Goal: Task Accomplishment & Management: Complete application form

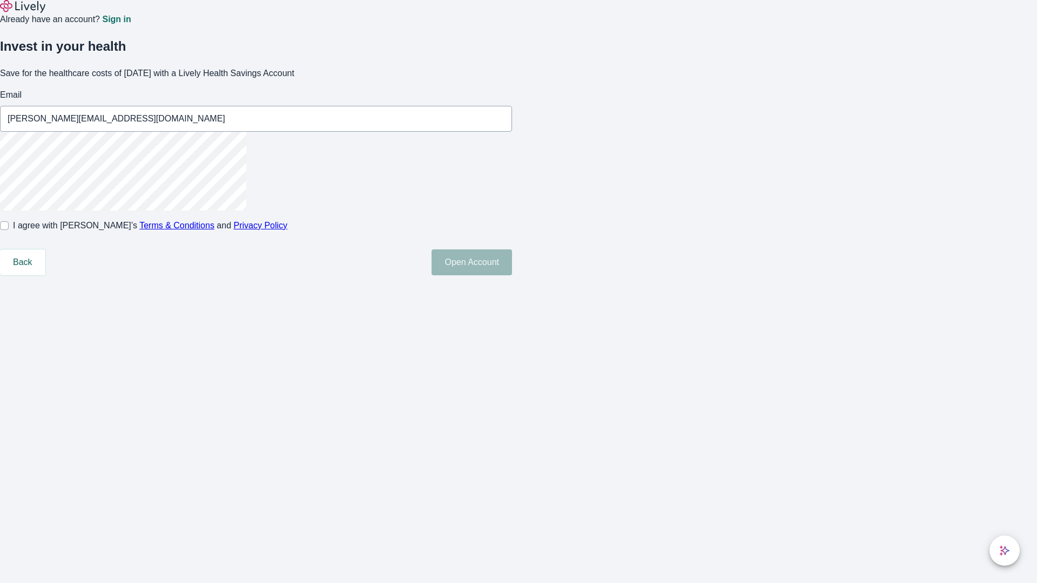
click at [9, 230] on input "I agree with Lively’s Terms & Conditions and Privacy Policy" at bounding box center [4, 225] width 9 height 9
checkbox input "true"
click at [512, 275] on button "Open Account" at bounding box center [472, 263] width 80 height 26
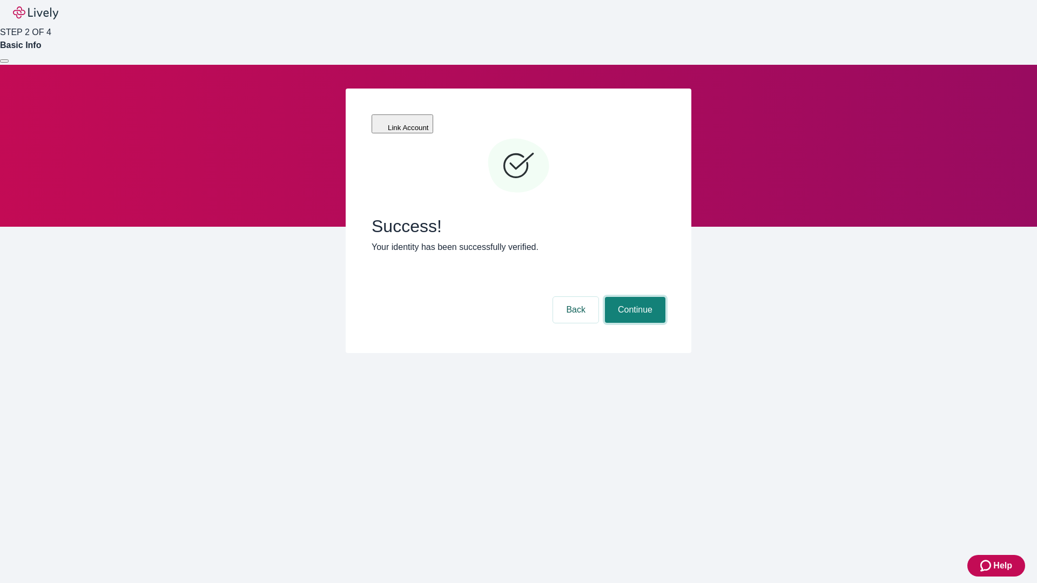
click at [634, 297] on button "Continue" at bounding box center [635, 310] width 60 height 26
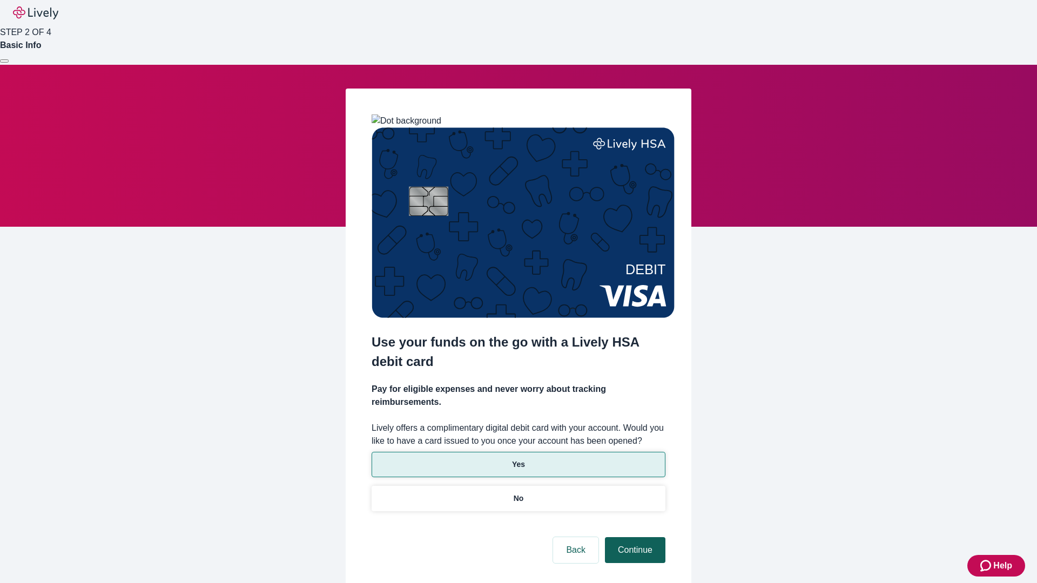
click at [518, 459] on p "Yes" at bounding box center [518, 464] width 13 height 11
click at [634, 537] on button "Continue" at bounding box center [635, 550] width 60 height 26
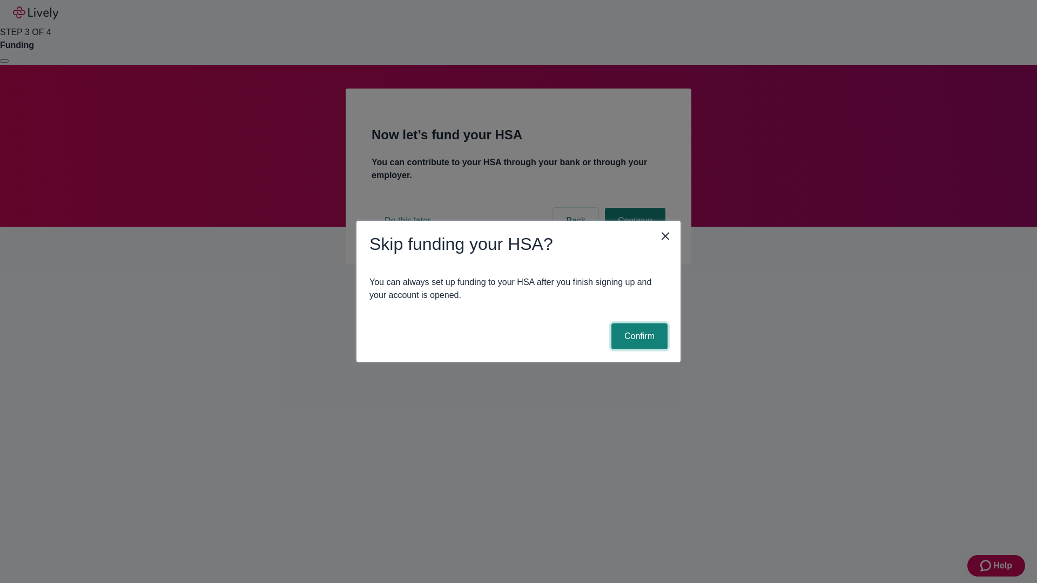
click at [638, 337] on button "Confirm" at bounding box center [639, 337] width 56 height 26
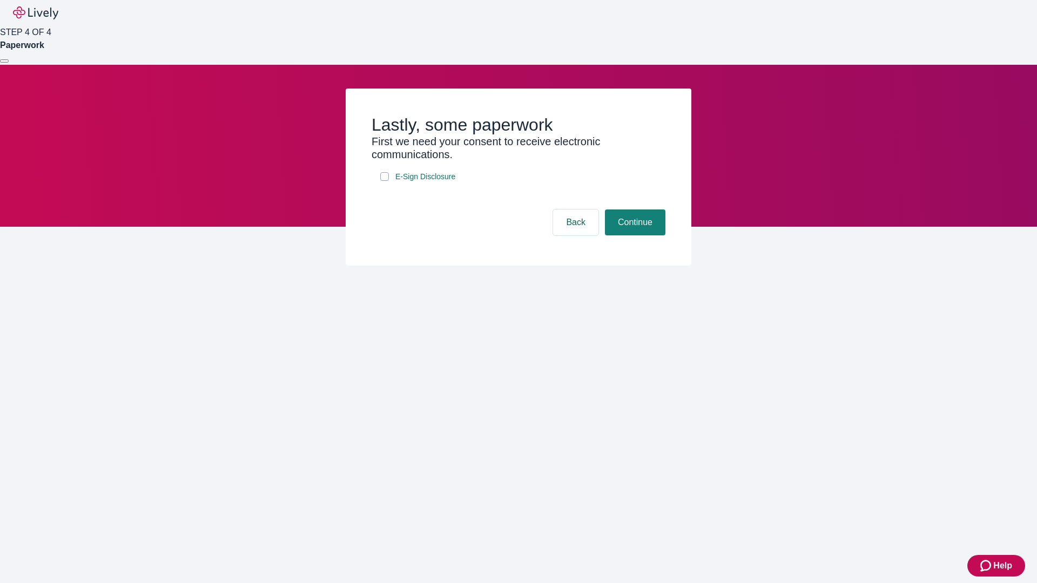
click at [385, 181] on input "E-Sign Disclosure" at bounding box center [384, 176] width 9 height 9
checkbox input "true"
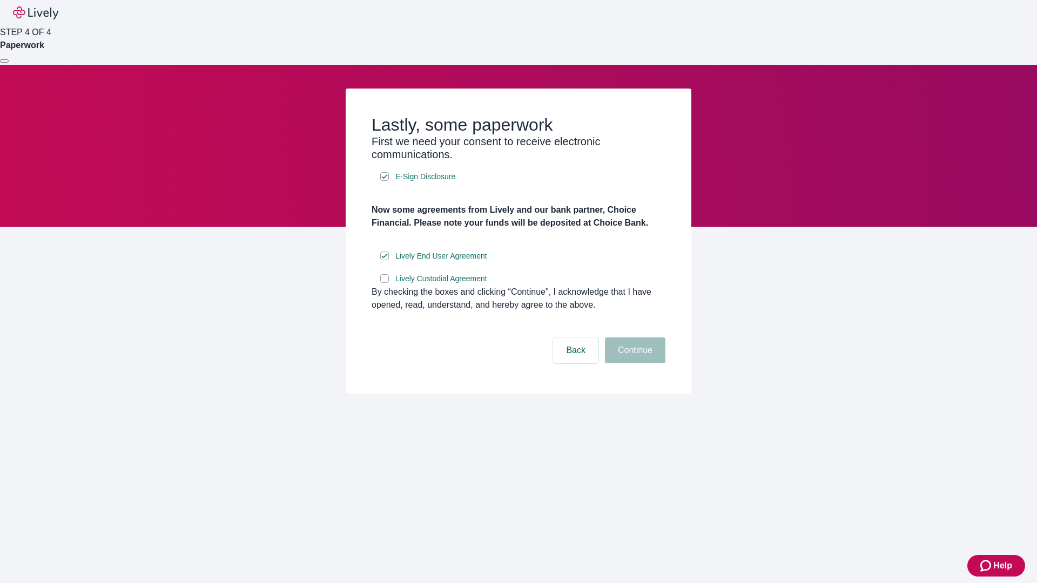
click at [385, 283] on input "Lively Custodial Agreement" at bounding box center [384, 278] width 9 height 9
checkbox input "true"
click at [634, 364] on button "Continue" at bounding box center [635, 351] width 60 height 26
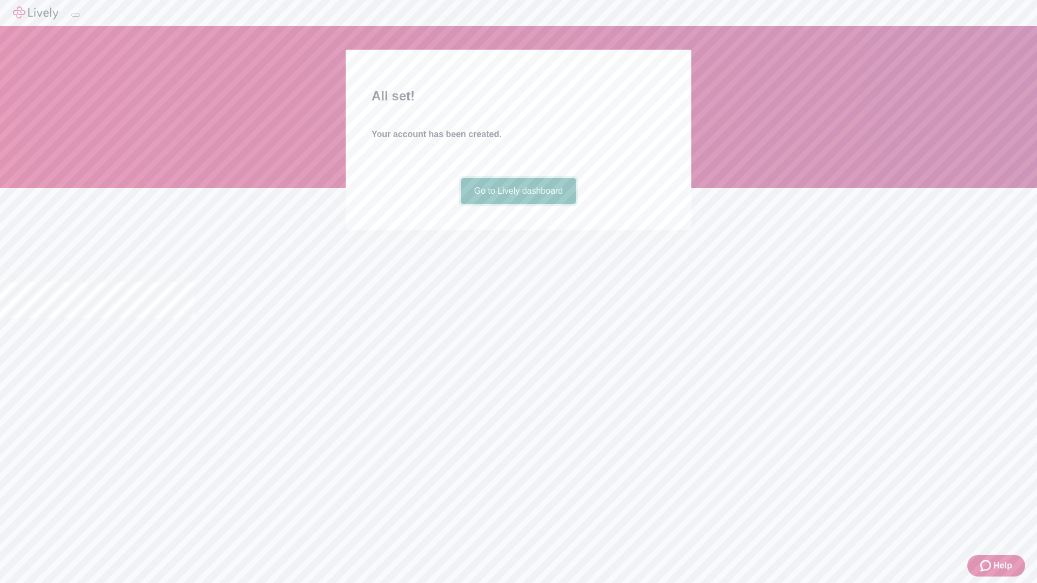
click at [518, 204] on link "Go to Lively dashboard" at bounding box center [518, 191] width 115 height 26
